Goal: Find specific page/section: Find specific page/section

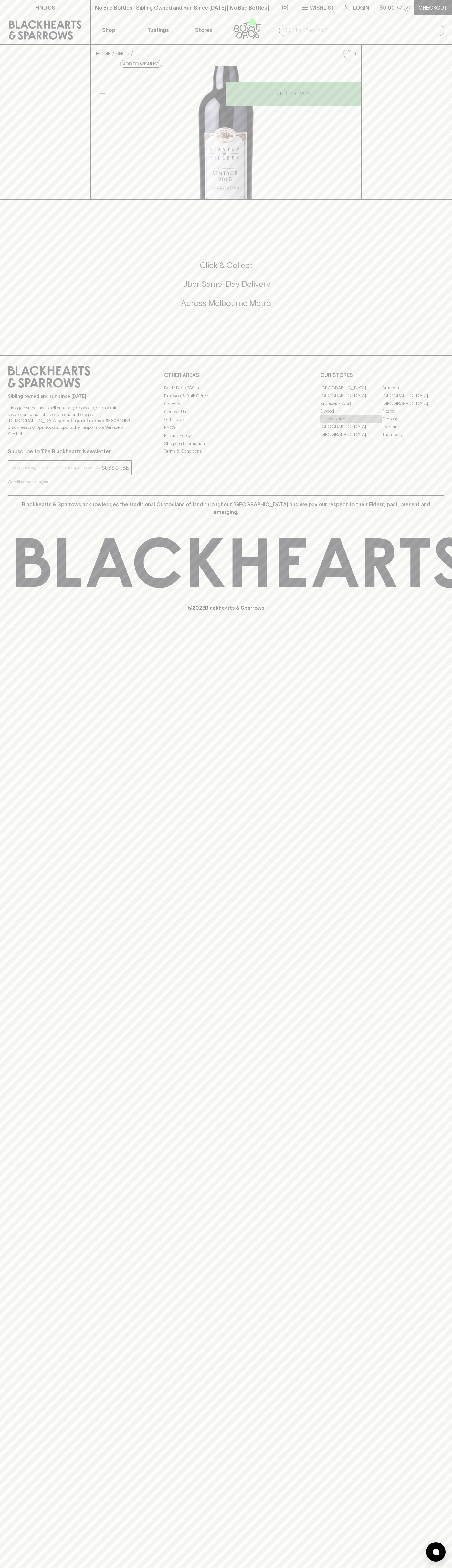
click at [351, 422] on link "Fitzroy North" at bounding box center [351, 419] width 62 height 8
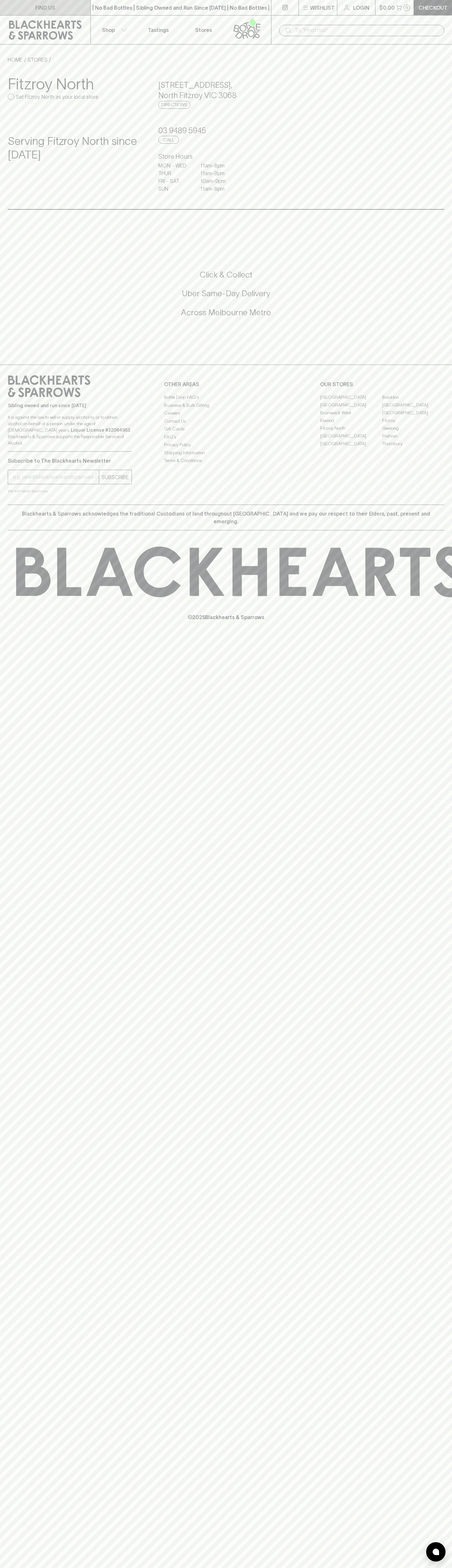
click at [6, 10] on link "FIND US" at bounding box center [45, 7] width 90 height 15
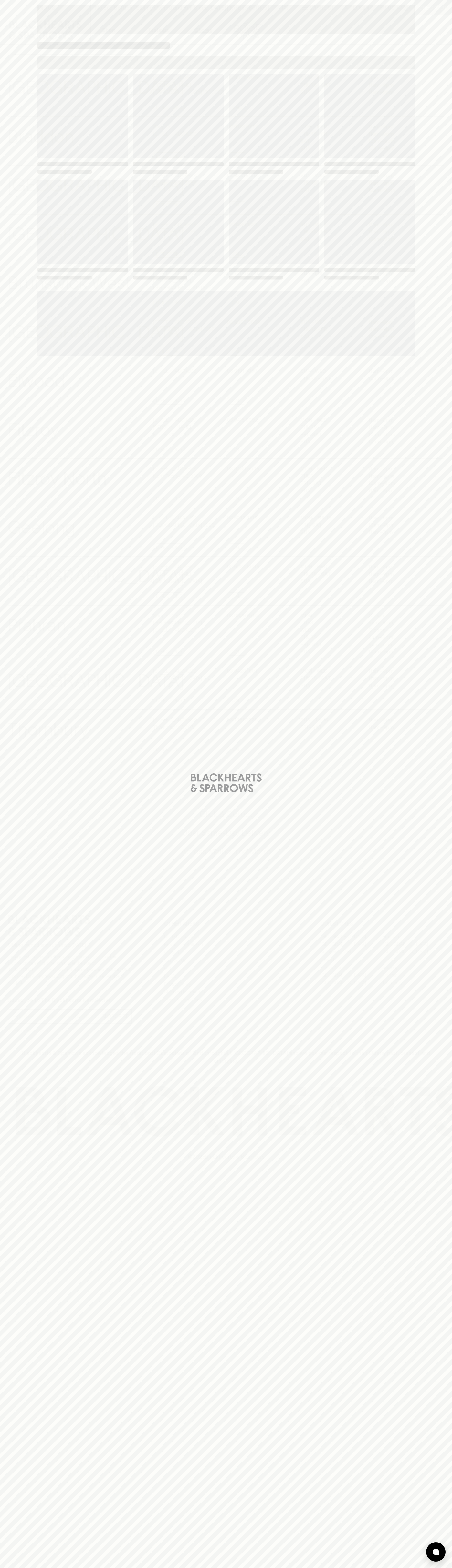
click at [141, 1567] on html "FIND US | No Bad Bottles | Sibling Owned and Run Since 2006 | No Bad Bottles | …" at bounding box center [226, 784] width 452 height 1568
click at [5, 1529] on div "Loading" at bounding box center [226, 784] width 452 height 1568
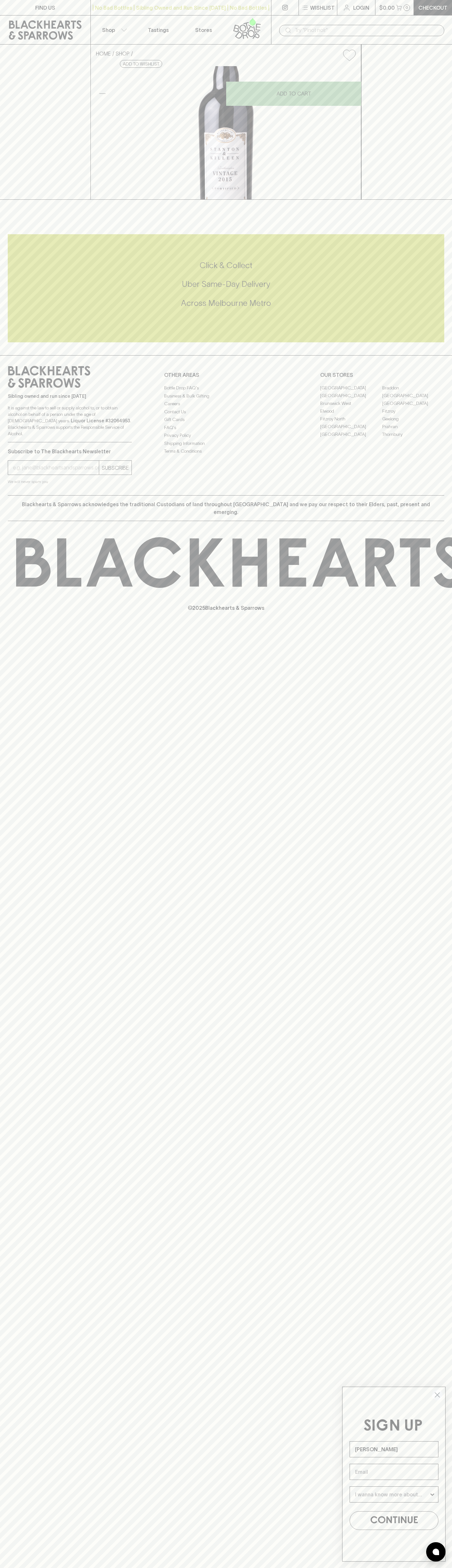
type input "[PERSON_NAME]"
click at [351, 422] on link "Fitzroy North" at bounding box center [351, 419] width 62 height 8
